Goal: Task Accomplishment & Management: Use online tool/utility

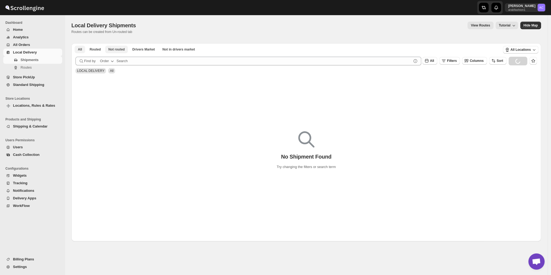
click at [122, 51] on span "Not routed" at bounding box center [116, 49] width 16 height 4
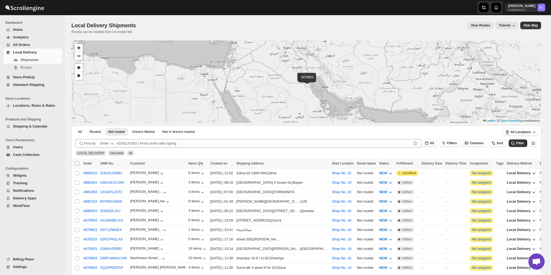
click at [77, 162] on input "Select all shipments" at bounding box center [77, 163] width 4 height 4
checkbox input "true"
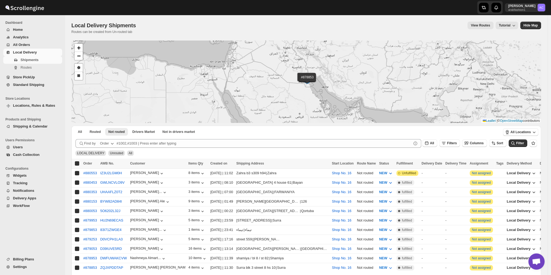
checkbox input "true"
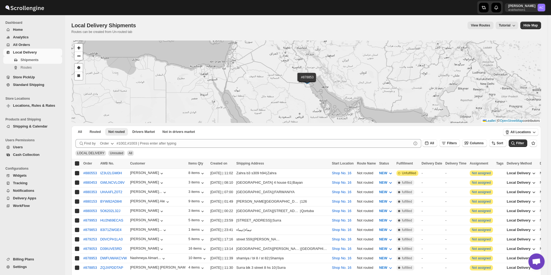
checkbox input "true"
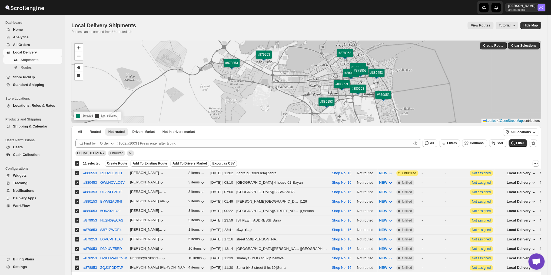
scroll to position [38, 0]
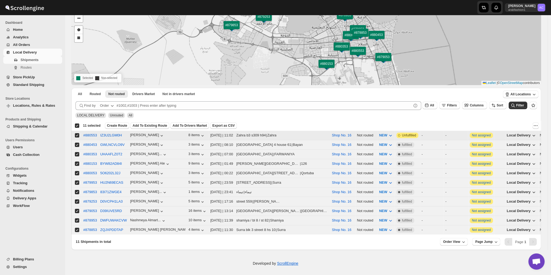
click at [77, 136] on input "Select shipment" at bounding box center [77, 135] width 4 height 4
checkbox input "false"
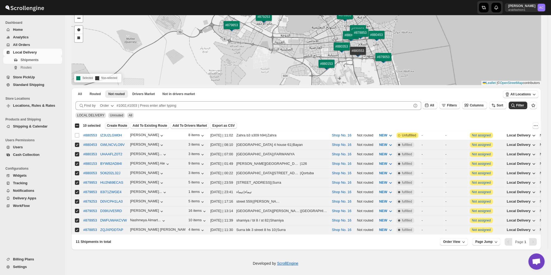
click at [120, 124] on span "Create Route" at bounding box center [117, 126] width 20 height 4
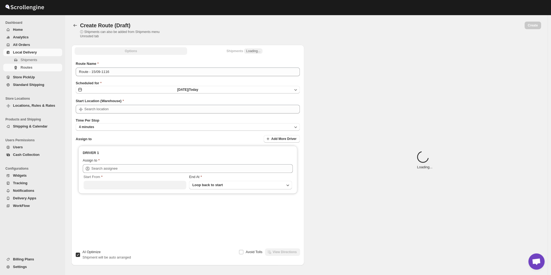
type input "Shop No. 16"
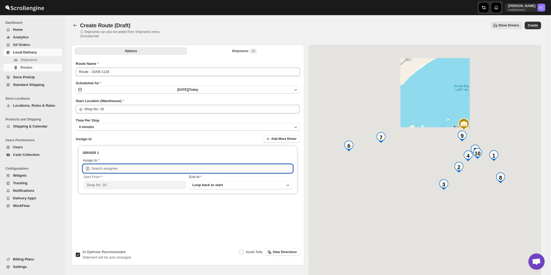
click at [96, 165] on input "text" at bounding box center [191, 168] width 201 height 9
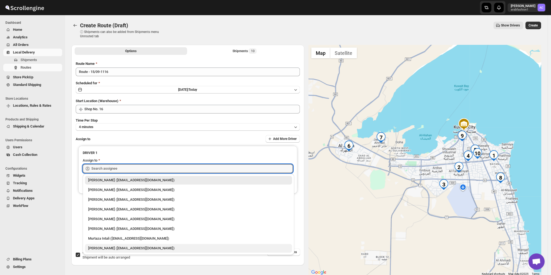
click at [109, 249] on div "[PERSON_NAME] ([EMAIL_ADDRESS][DOMAIN_NAME])" at bounding box center [188, 248] width 201 height 5
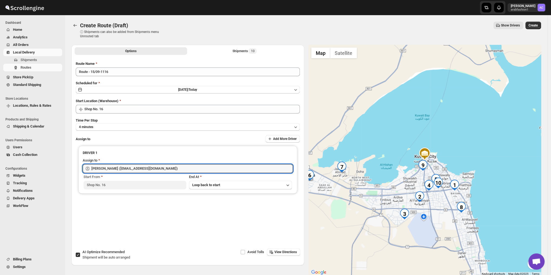
type input "[PERSON_NAME] ([EMAIL_ADDRESS][DOMAIN_NAME])"
click at [535, 26] on span "Create" at bounding box center [533, 25] width 9 height 4
